Goal: Information Seeking & Learning: Learn about a topic

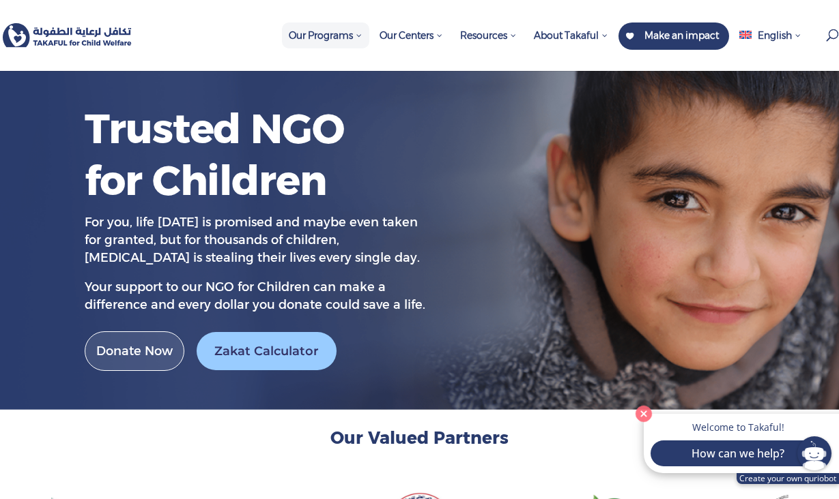
click at [349, 31] on span "Our Programs" at bounding box center [326, 35] width 74 height 12
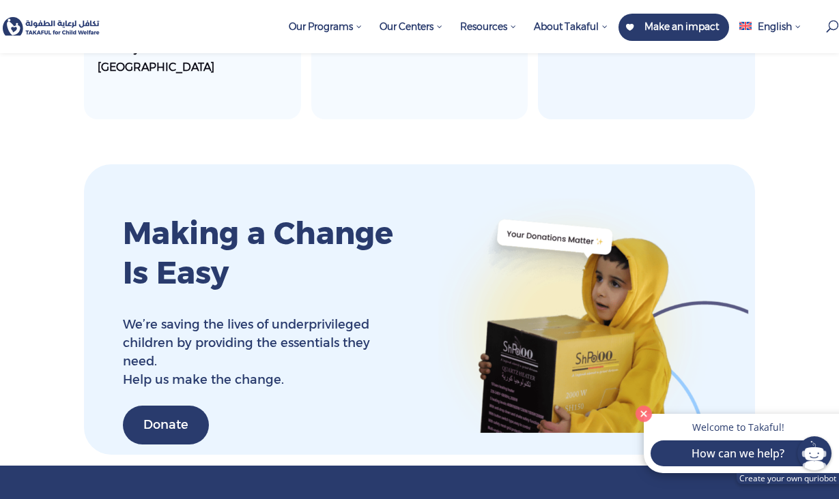
scroll to position [5111, 0]
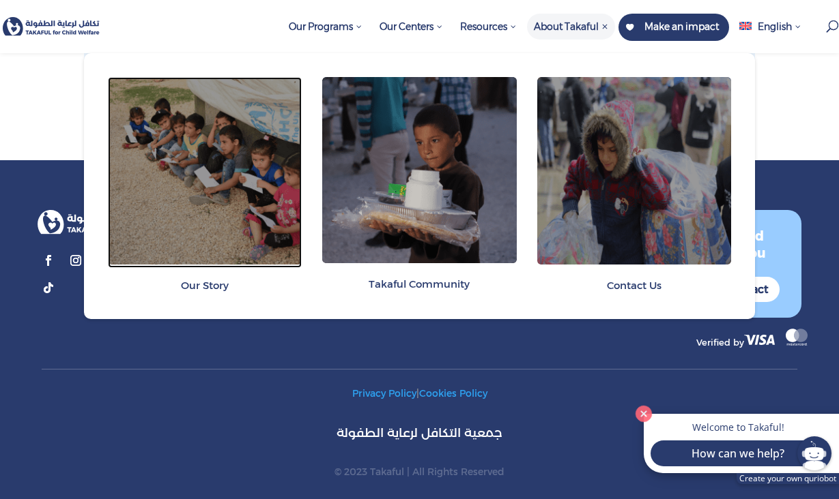
click at [201, 231] on img at bounding box center [205, 171] width 194 height 188
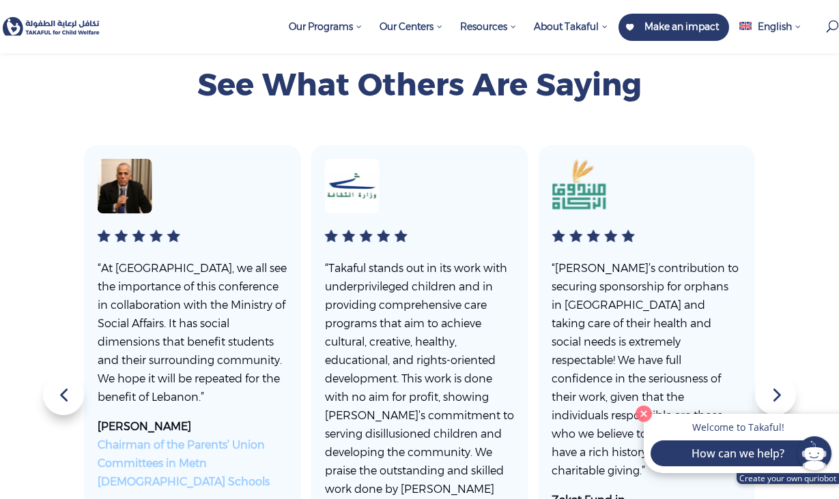
scroll to position [2444, 0]
